Goal: Transaction & Acquisition: Book appointment/travel/reservation

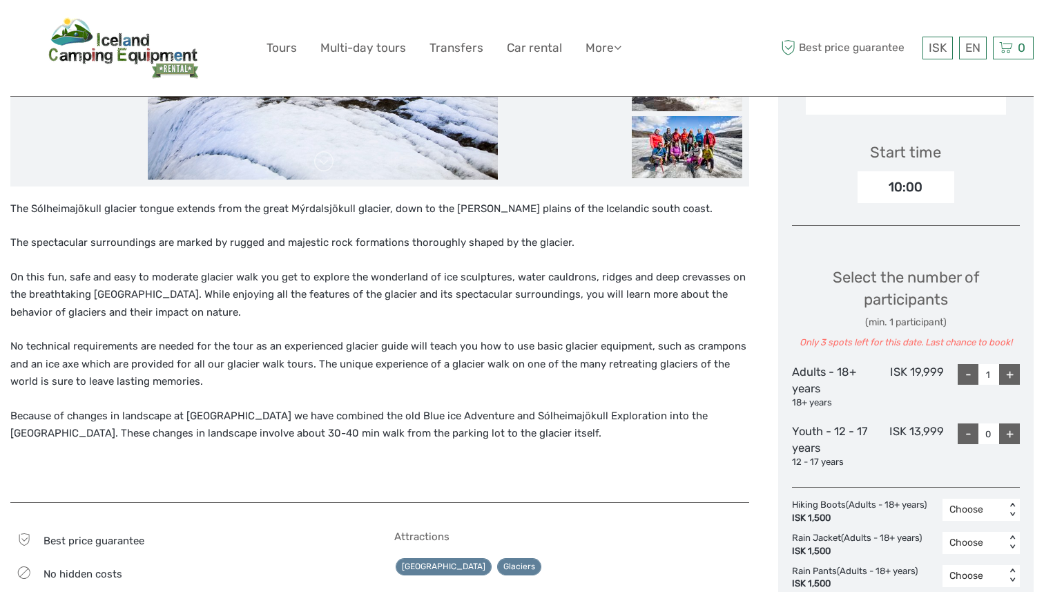
scroll to position [429, 0]
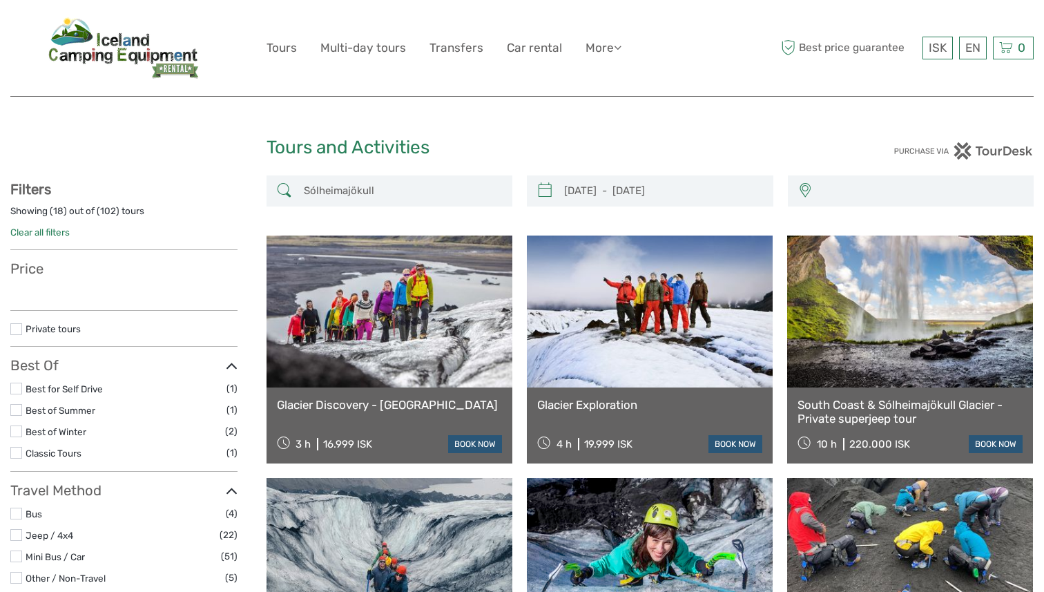
select select
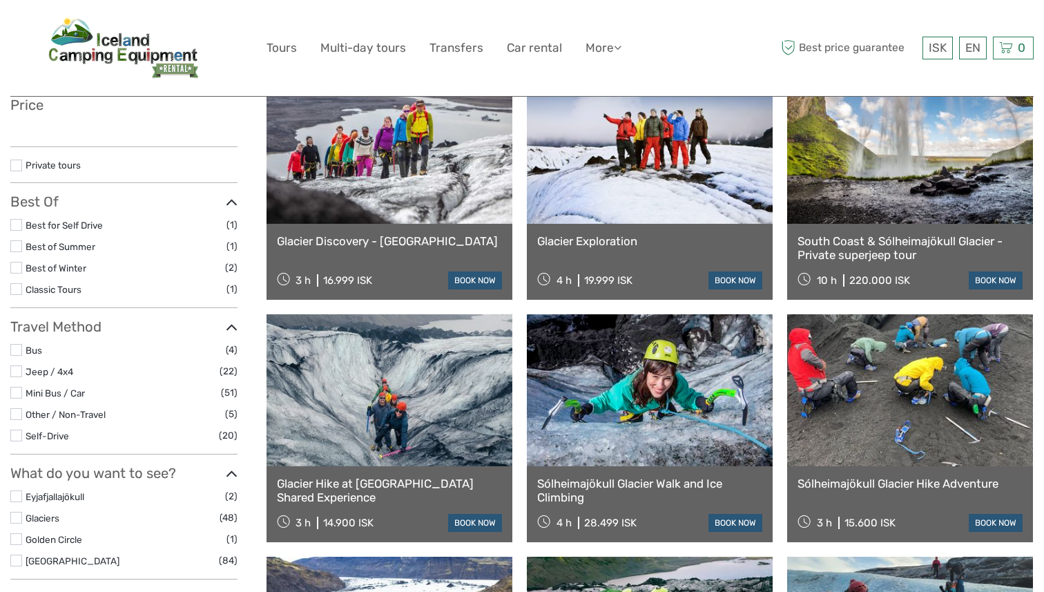
type input "10/10/2025 - 13/10/2025"
select select
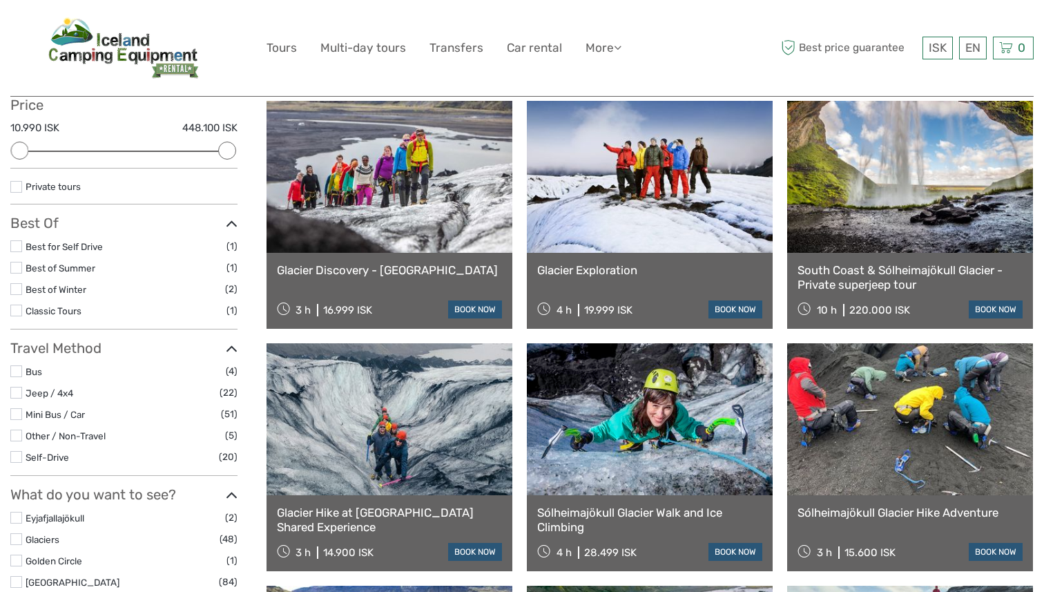
scroll to position [0, 0]
click at [428, 195] on link at bounding box center [389, 177] width 246 height 152
